Goal: Task Accomplishment & Management: Use online tool/utility

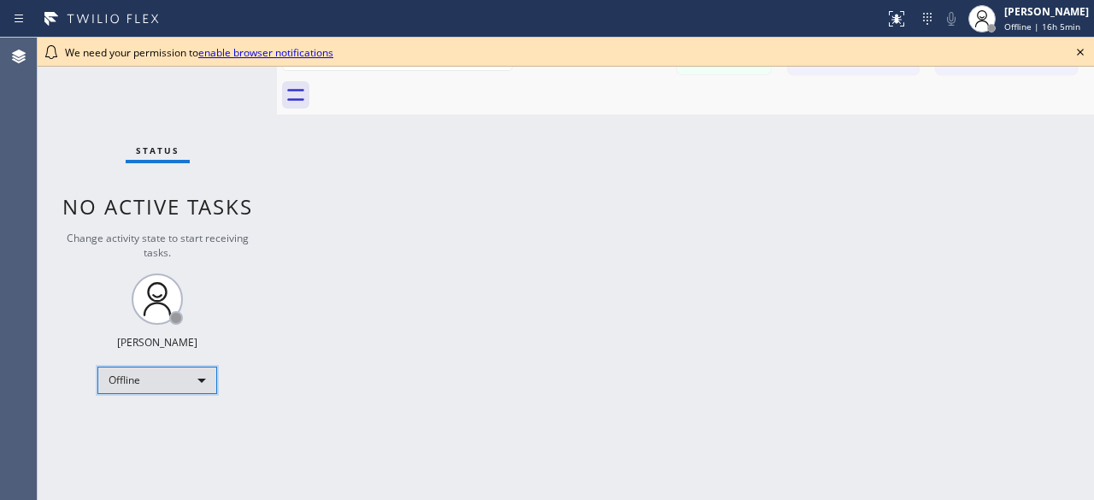
click at [209, 380] on div "Offline" at bounding box center [157, 380] width 120 height 27
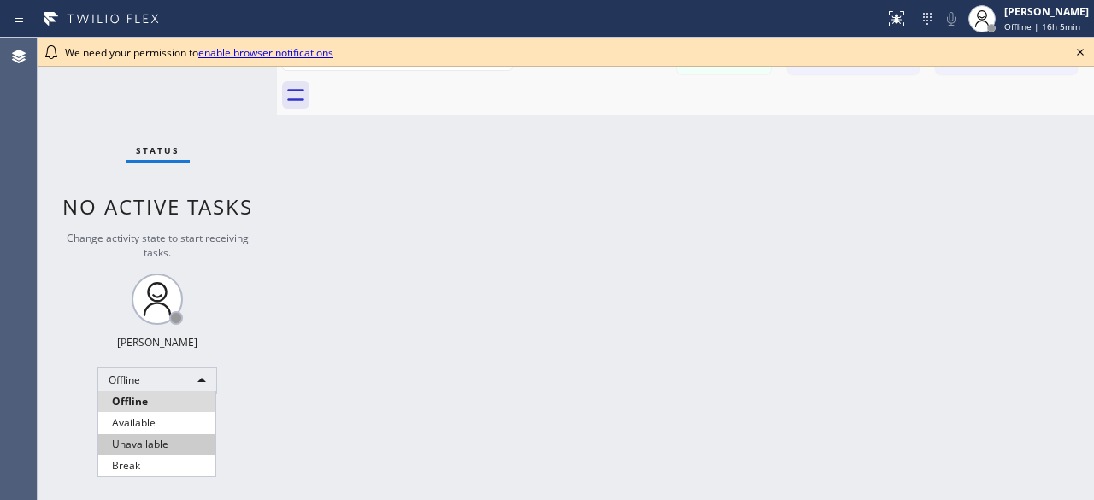
click at [162, 444] on li "Unavailable" at bounding box center [156, 444] width 117 height 21
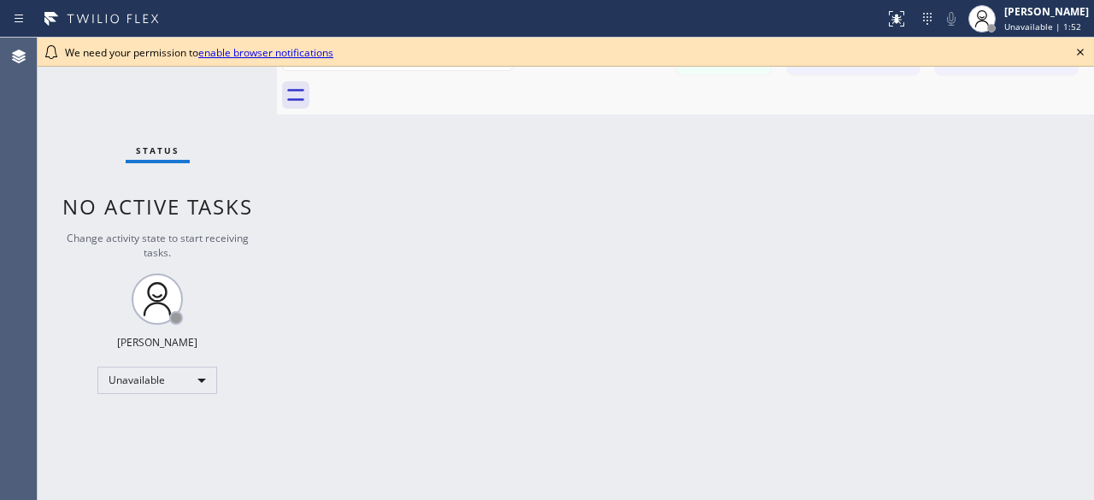
click at [94, 166] on div "Status No active tasks Change activity state to start receiving tasks. Kevin No…" at bounding box center [157, 269] width 239 height 463
click at [1078, 55] on icon at bounding box center [1080, 52] width 7 height 7
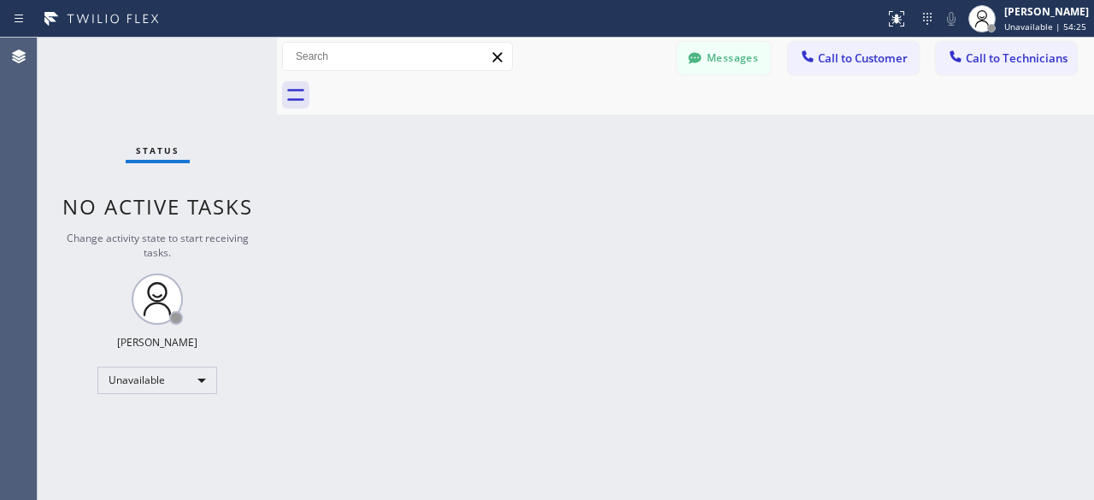
click at [50, 81] on div "Status No active tasks Change activity state to start receiving tasks. Kevin No…" at bounding box center [157, 269] width 239 height 463
click at [52, 144] on div "Status No active tasks Change activity state to start receiving tasks. Kevin No…" at bounding box center [157, 269] width 239 height 463
